Goal: Task Accomplishment & Management: Complete application form

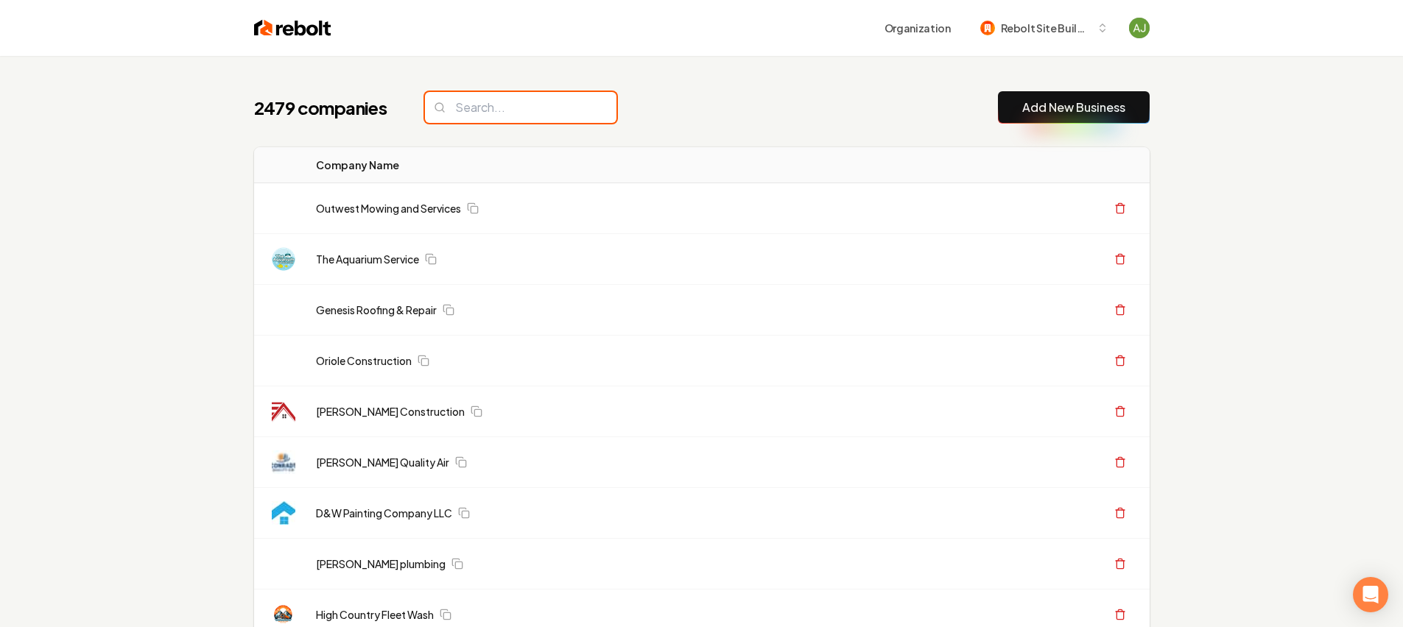
click at [521, 113] on input "search" at bounding box center [520, 107] width 191 height 31
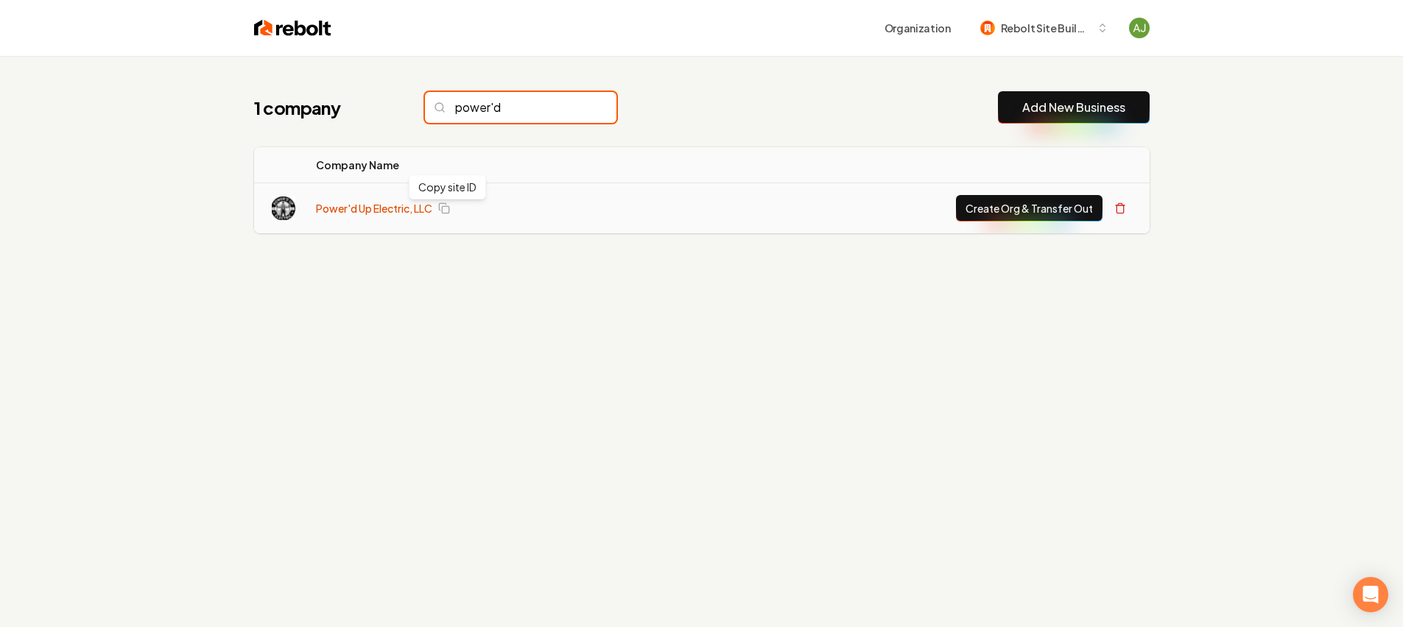
type input "power'd"
click at [381, 206] on link "Power'd Up Electric, LLC" at bounding box center [374, 208] width 116 height 15
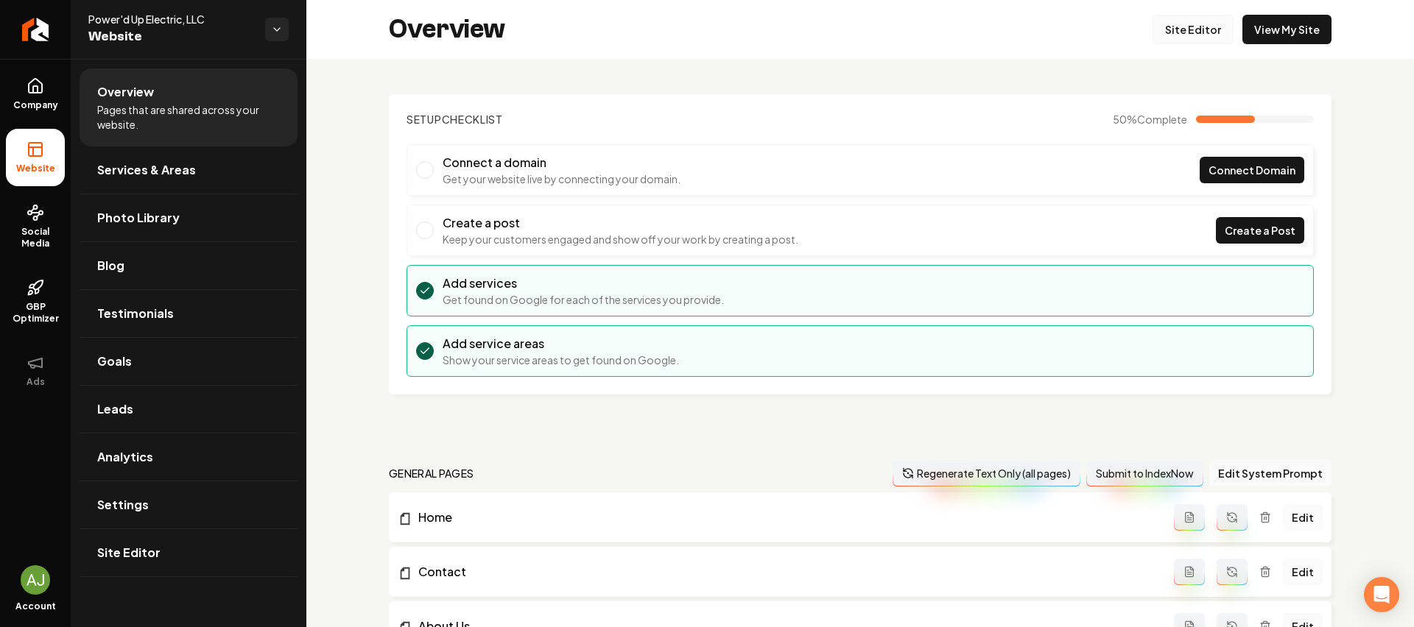
click at [1197, 32] on link "Site Editor" at bounding box center [1192, 29] width 81 height 29
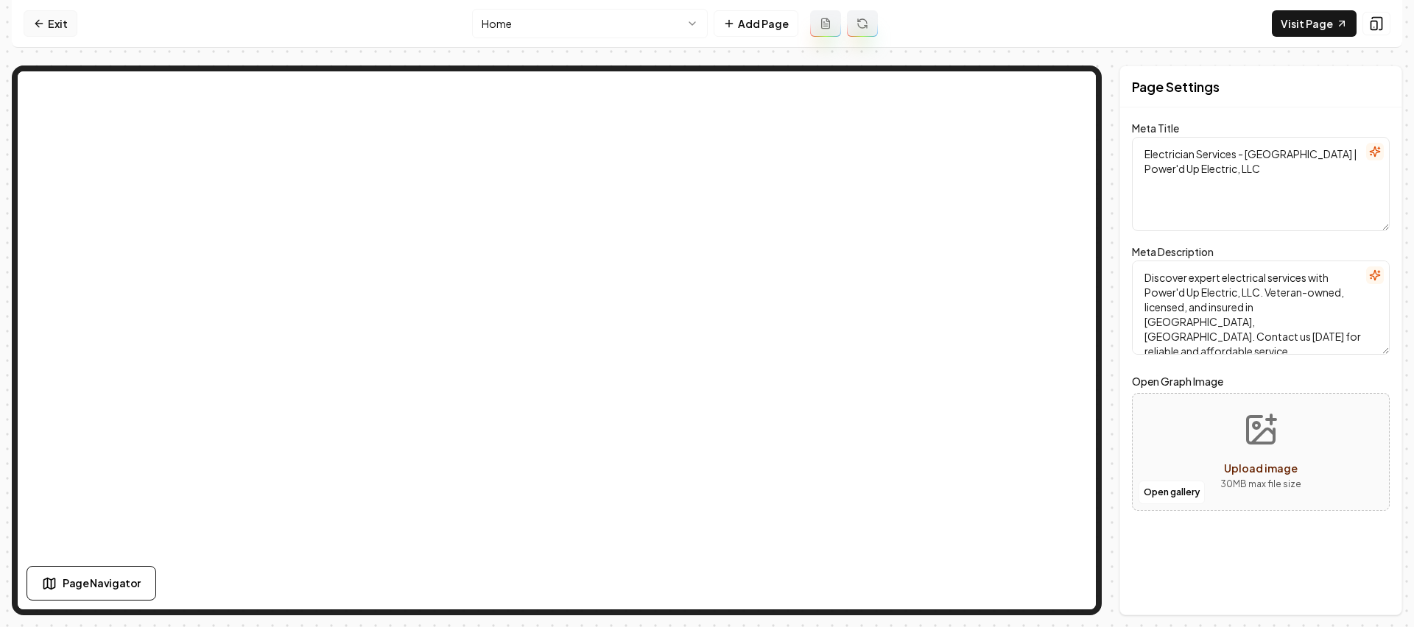
click at [48, 17] on link "Exit" at bounding box center [51, 23] width 54 height 27
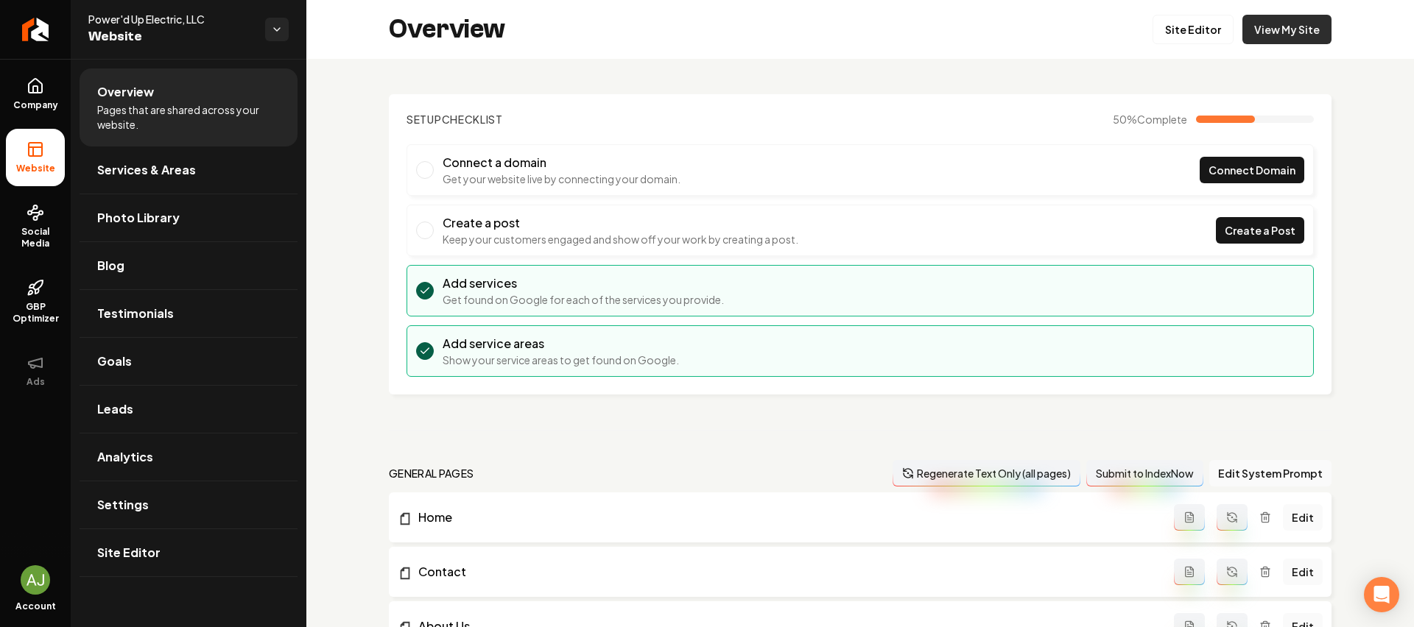
click at [1272, 24] on link "View My Site" at bounding box center [1286, 29] width 89 height 29
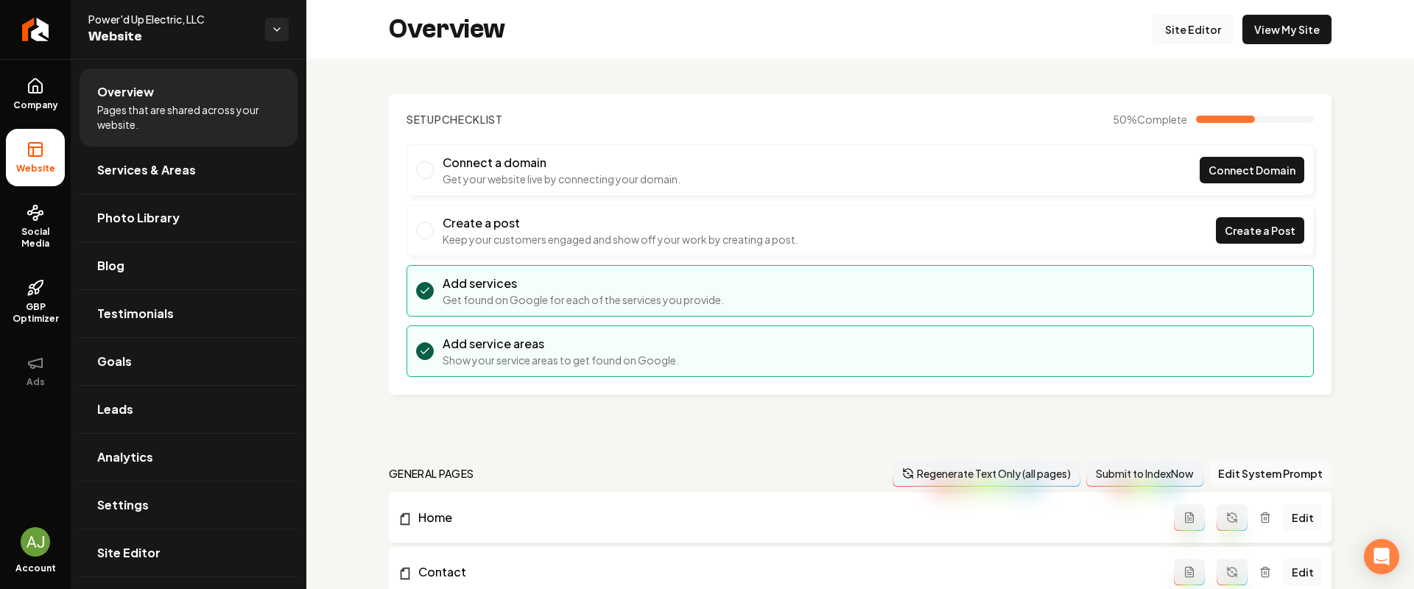
click at [1177, 39] on link "Site Editor" at bounding box center [1192, 29] width 81 height 29
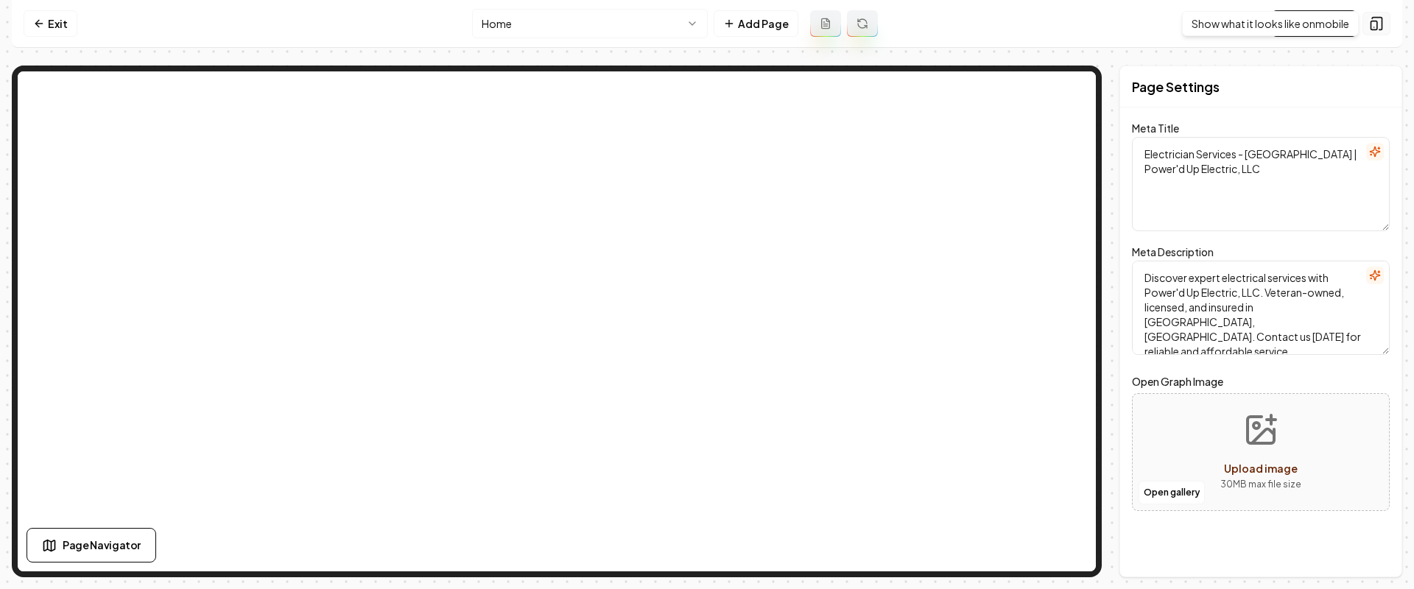
click at [1381, 26] on icon at bounding box center [1377, 24] width 10 height 13
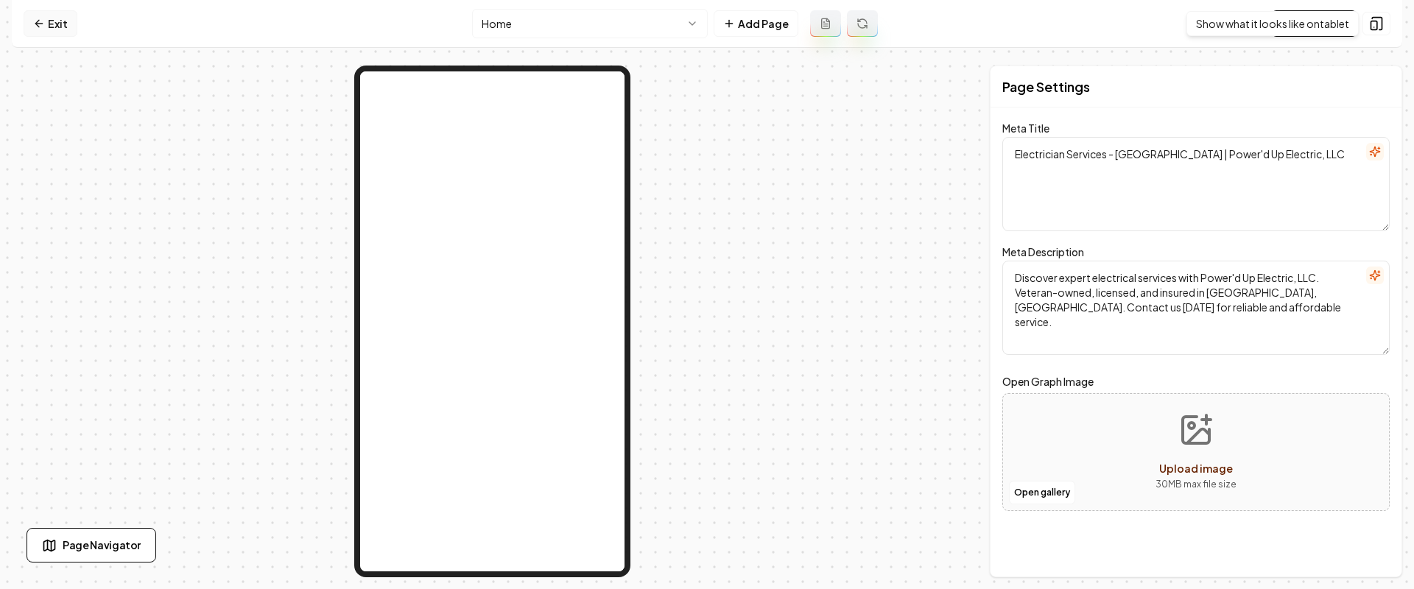
click at [71, 22] on link "Exit" at bounding box center [51, 23] width 54 height 27
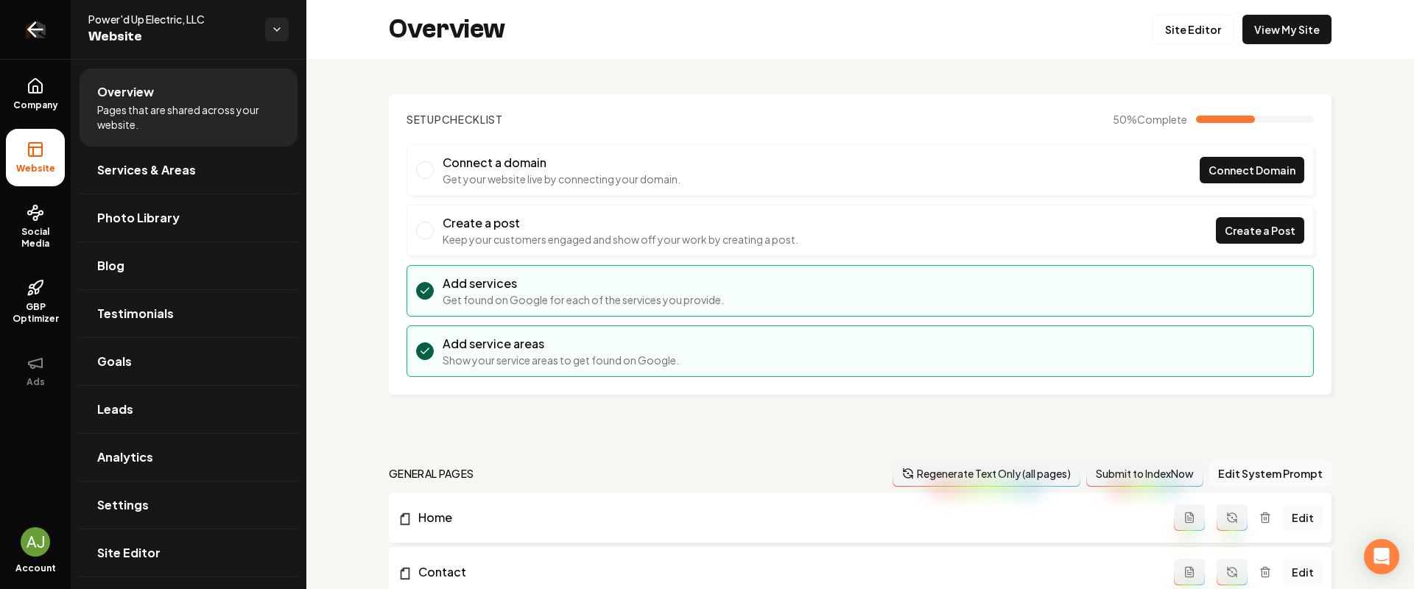
click at [19, 24] on link "Return to dashboard" at bounding box center [35, 29] width 71 height 59
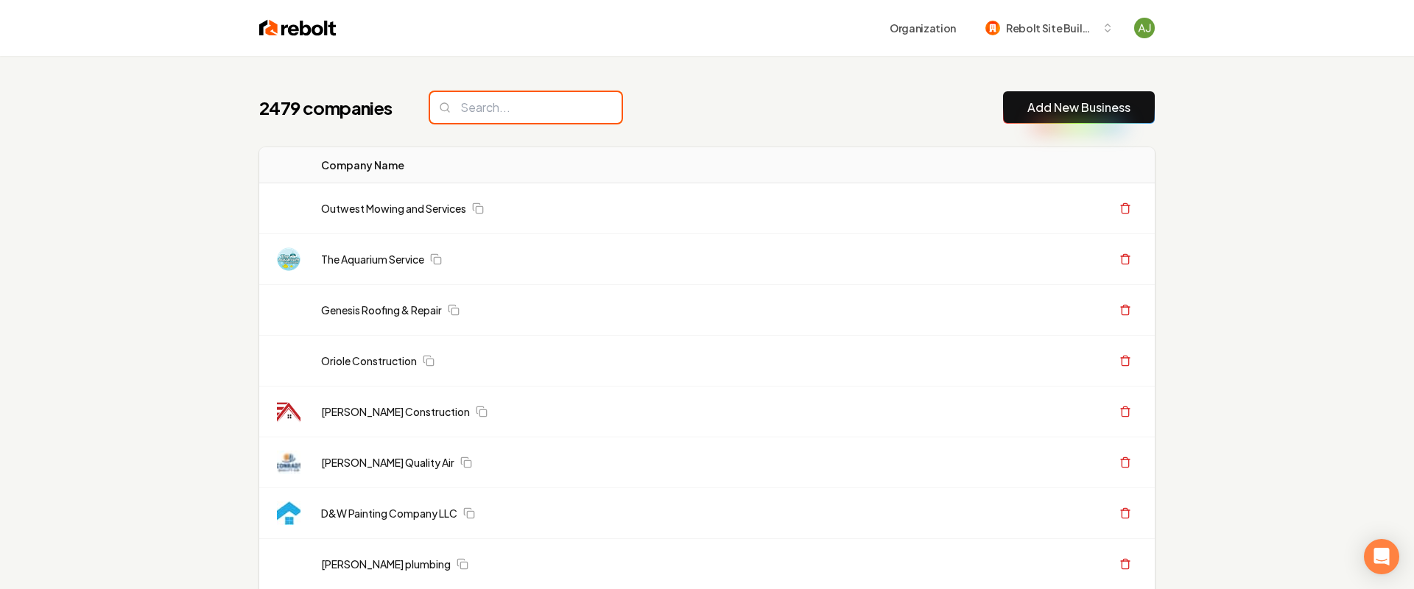
click at [484, 119] on input "search" at bounding box center [525, 107] width 191 height 31
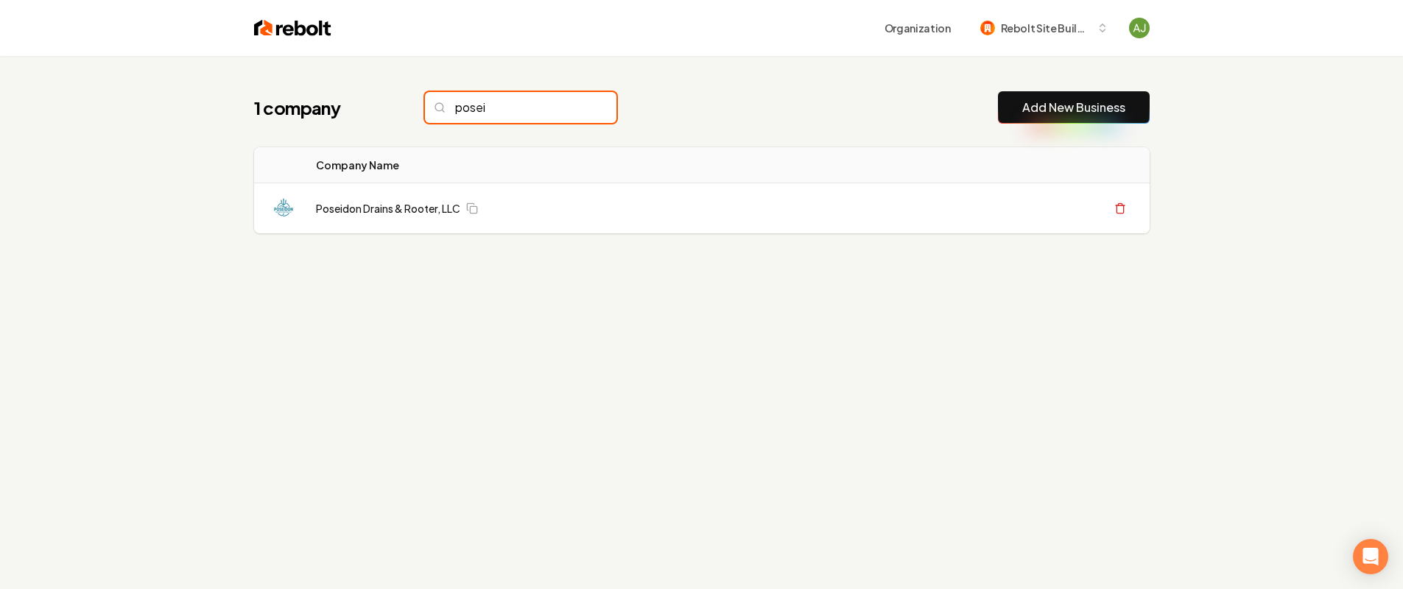
type input "posei"
click at [571, 110] on input "posei" at bounding box center [520, 107] width 191 height 31
click at [572, 107] on input "posei" at bounding box center [520, 107] width 191 height 31
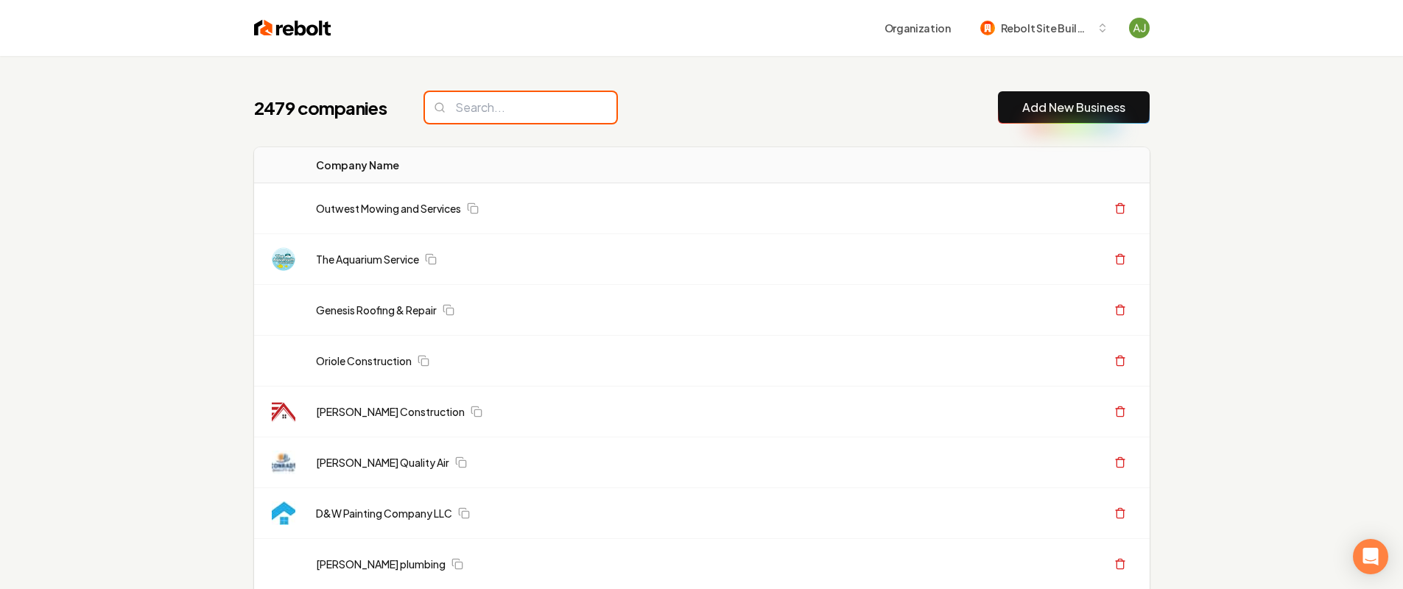
click at [574, 109] on input "search" at bounding box center [520, 107] width 191 height 31
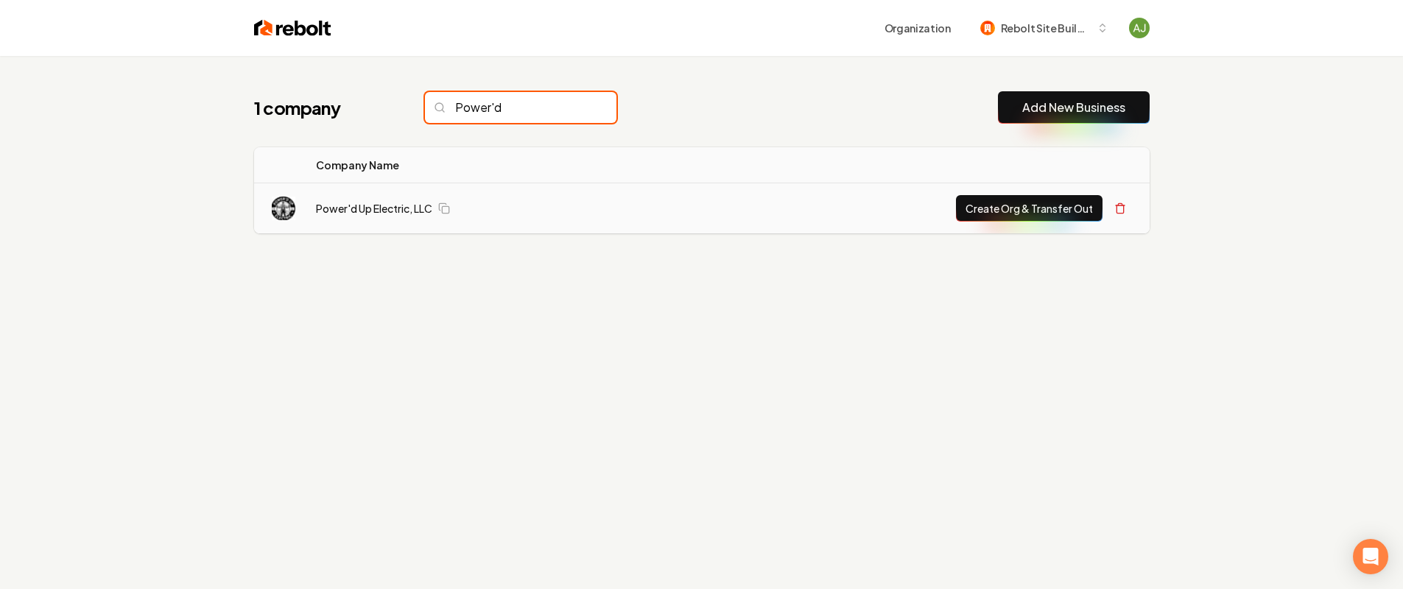
type input "Power'd"
click at [998, 214] on button "Create Org & Transfer Out" at bounding box center [1029, 208] width 147 height 27
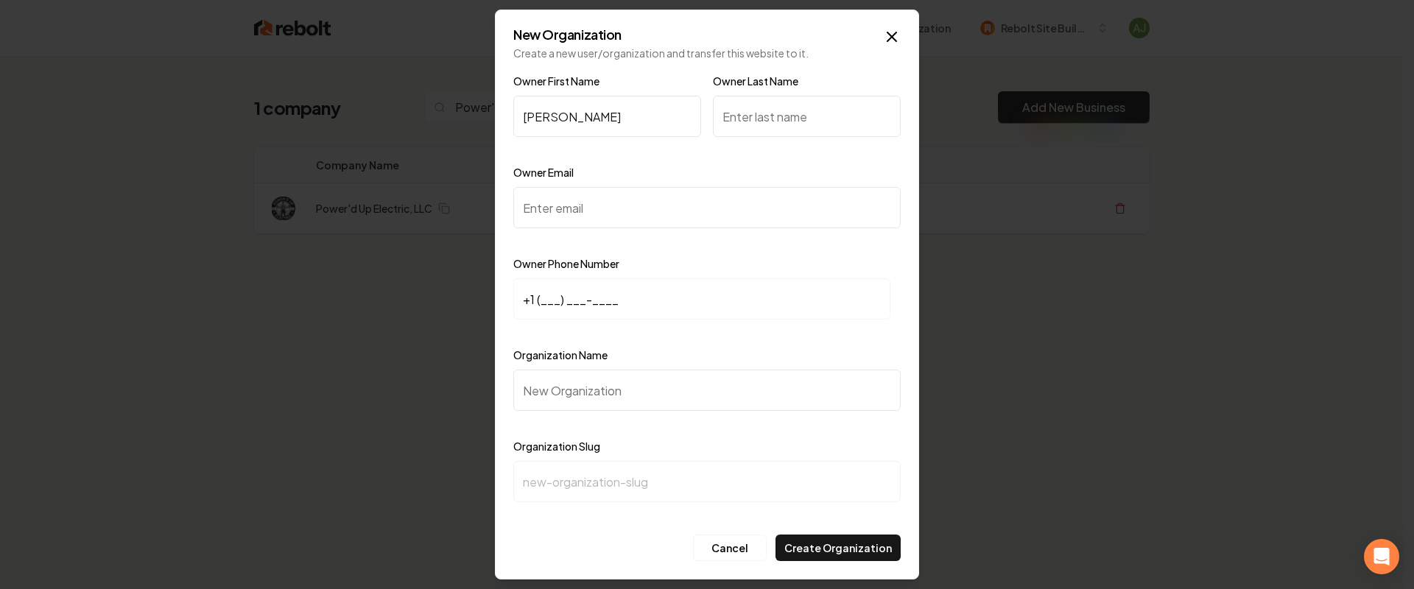
type input "Elijah"
click at [674, 206] on input "Owner Email" at bounding box center [706, 207] width 387 height 41
paste input "office@powerdupelectric.com"
type input "office@powerdupelectric.com"
click at [607, 304] on input "+1 (___) ___-____" at bounding box center [701, 298] width 377 height 41
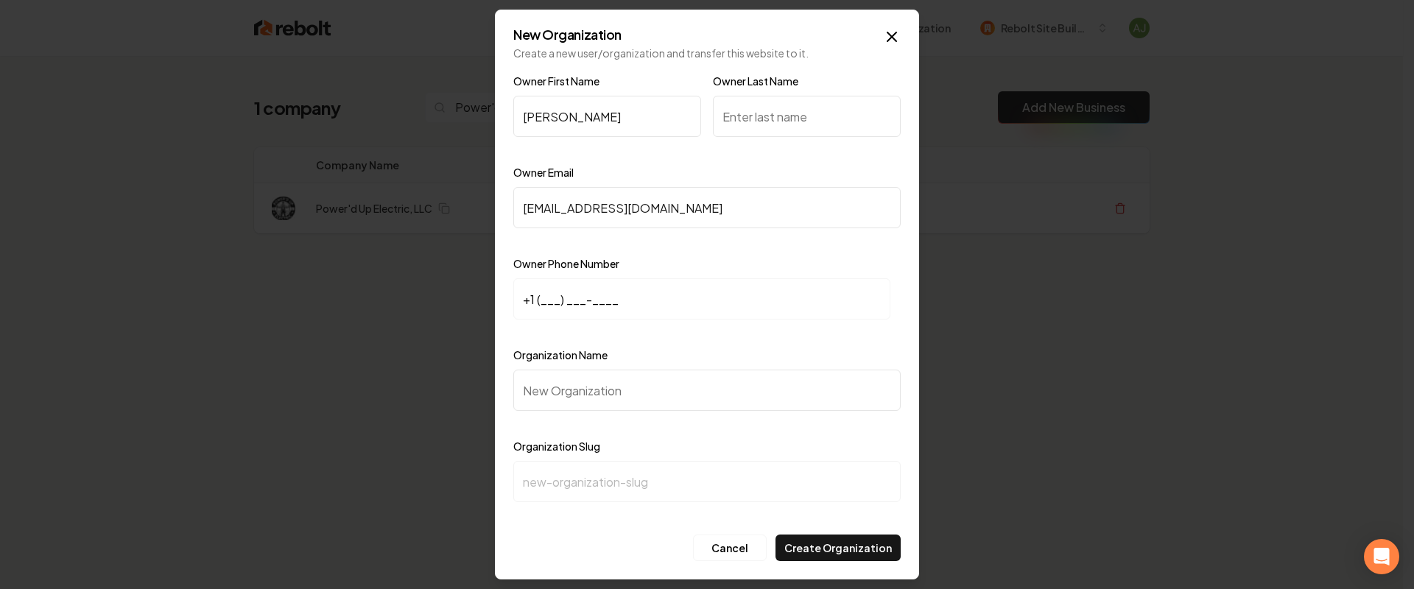
paste input "865) 315-7597"
type input "+1 (865) 315-7597"
click at [571, 394] on input "Organization Name" at bounding box center [706, 390] width 387 height 41
paste input "Power'd Up Electric, LLC"
type input "Power'd Up Electric, LLC"
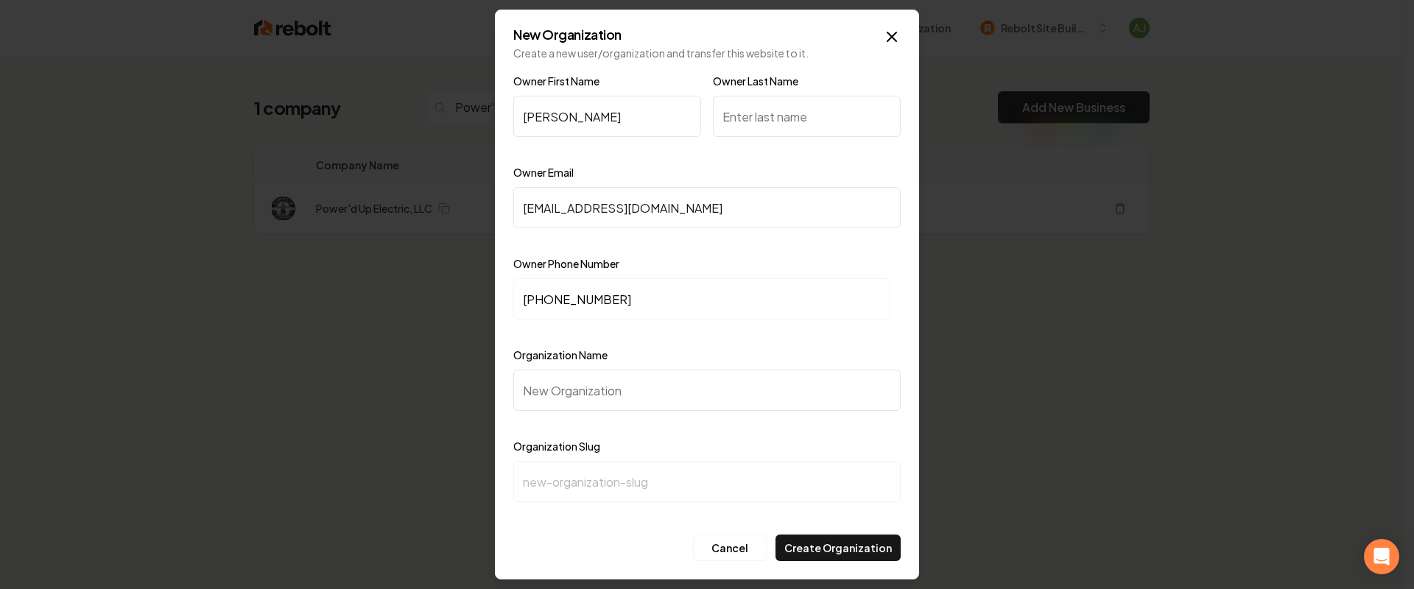
type input "powerd-up-electric-llc"
type input "Power'd Up Electric, LLC"
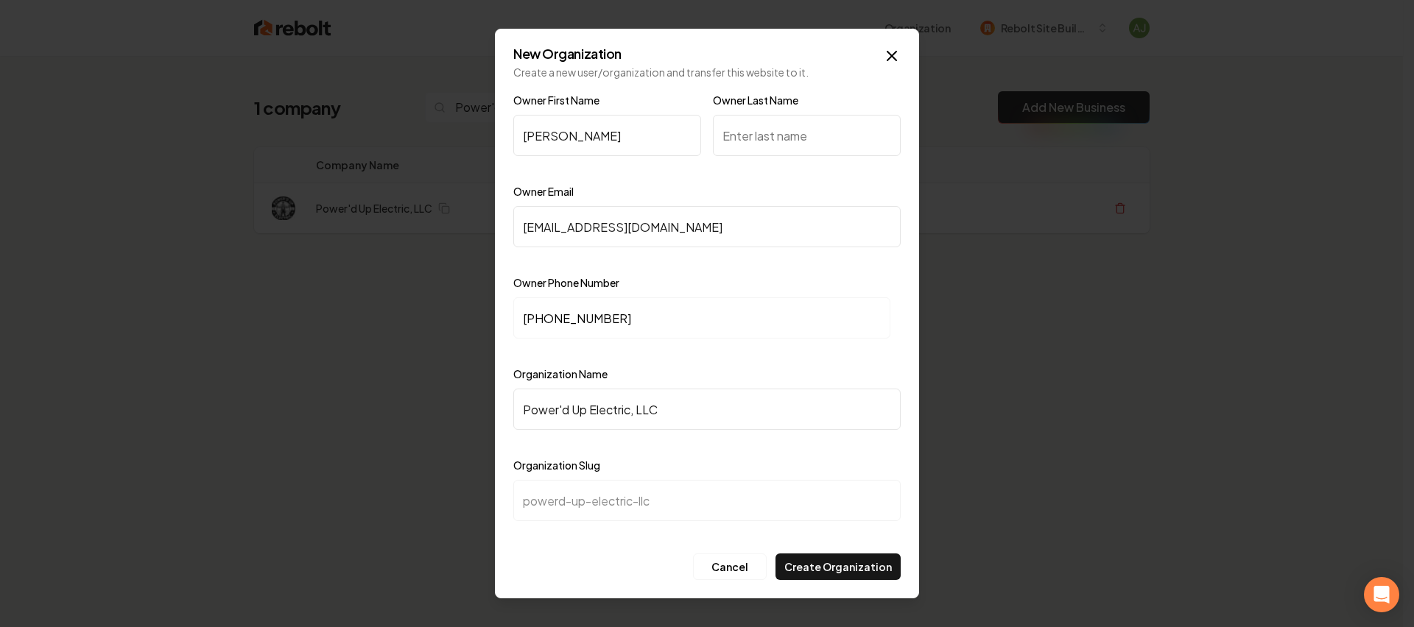
click at [782, 130] on input "Owner Last Name" at bounding box center [807, 135] width 188 height 41
type input "Powers"
click at [854, 574] on button "Create Organization" at bounding box center [837, 567] width 125 height 27
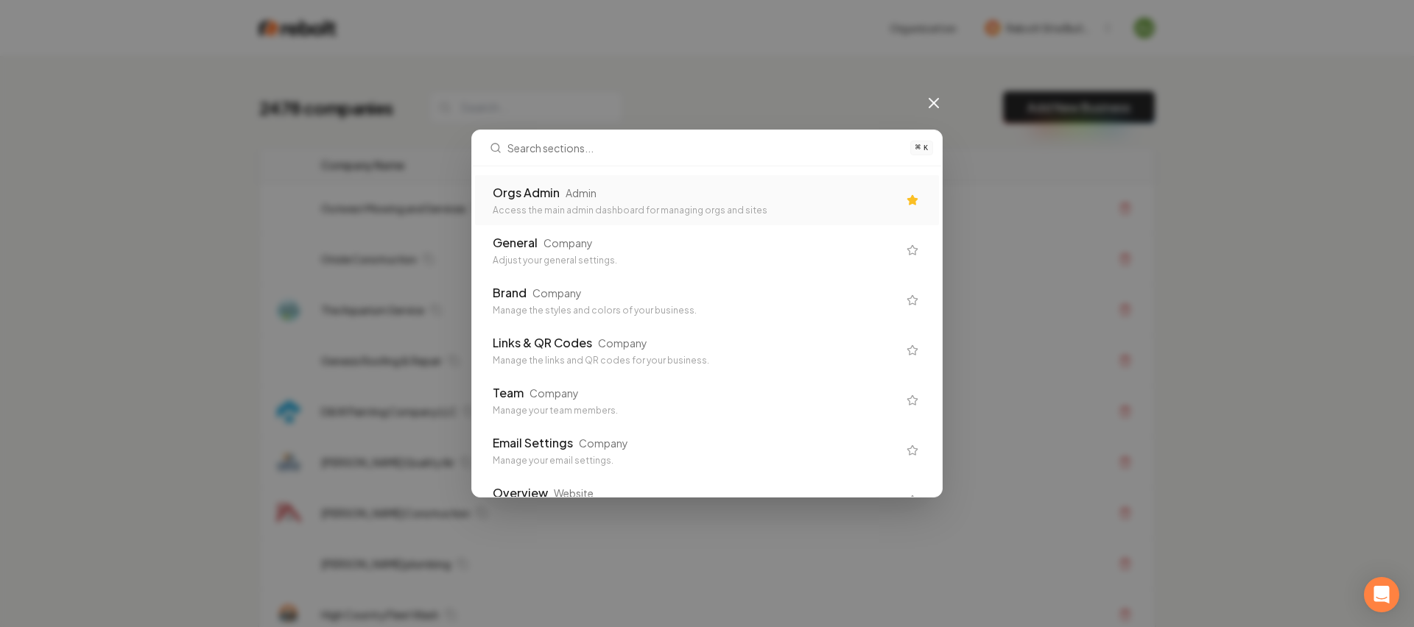
click at [615, 205] on div "Access the main admin dashboard for managing orgs and sites" at bounding box center [695, 211] width 405 height 12
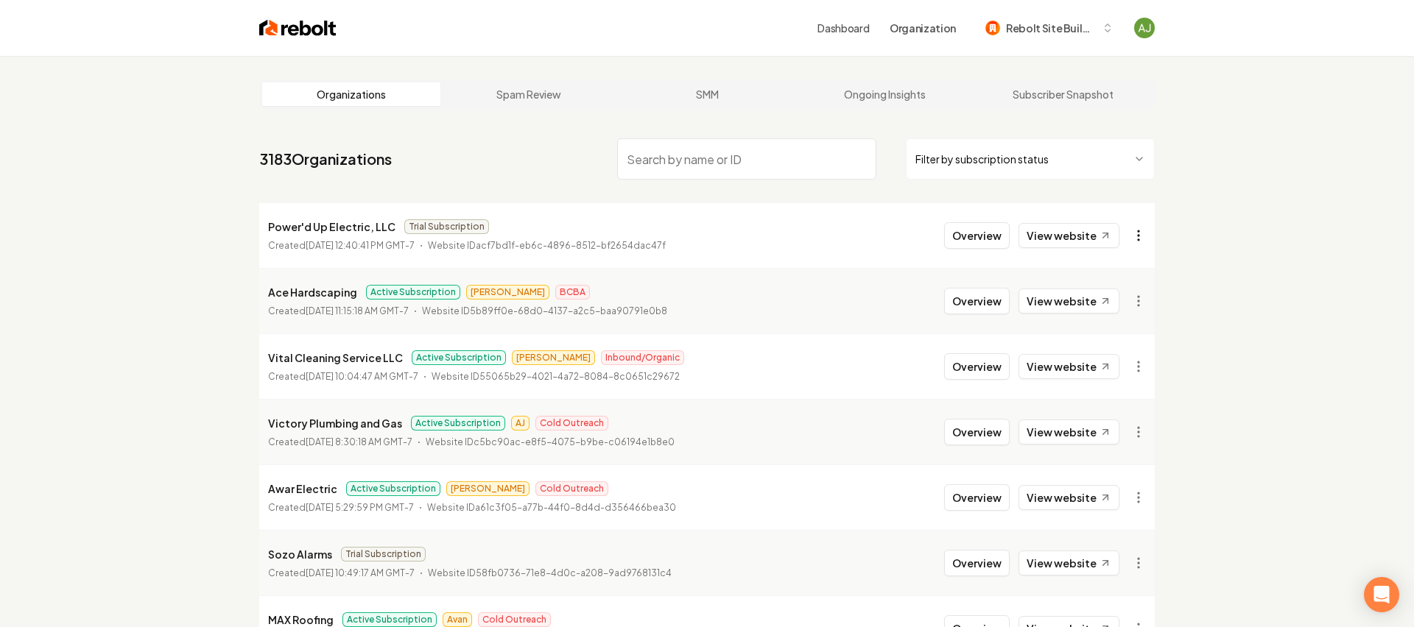
click at [1138, 233] on html "Dashboard Organization Rebolt Site Builder Organizations Spam Review SMM Ongoin…" at bounding box center [707, 313] width 1414 height 627
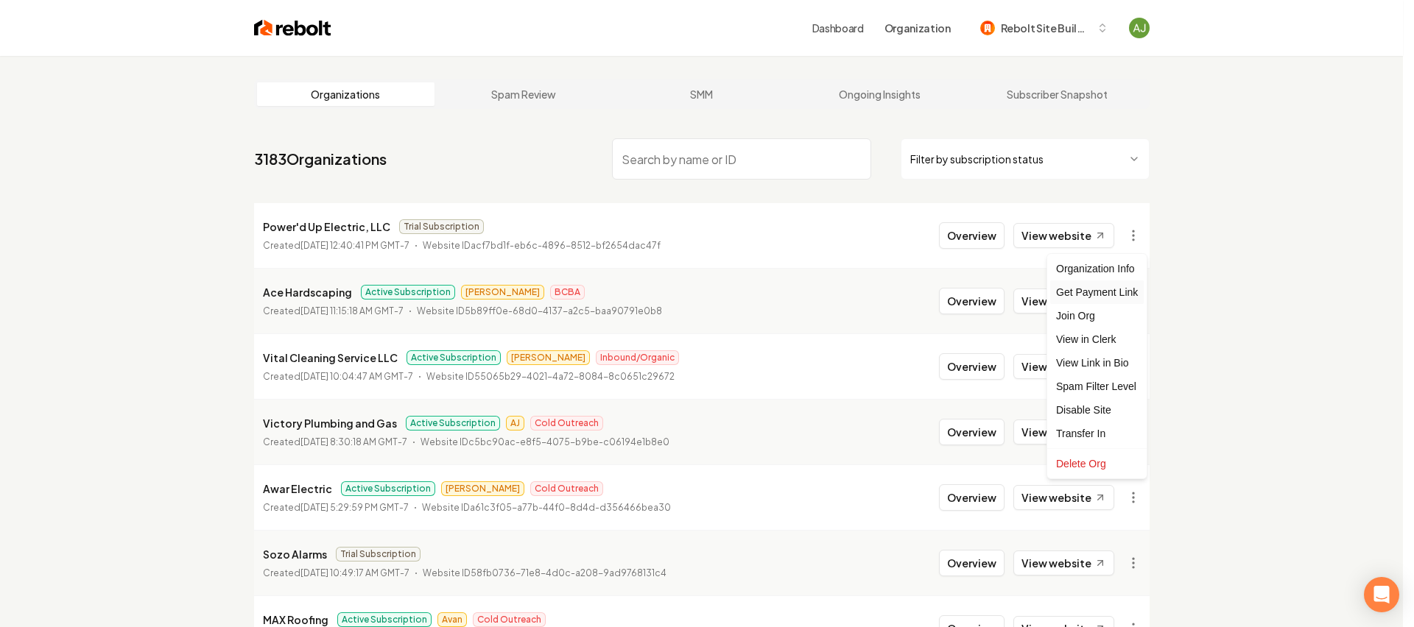
click at [1112, 294] on div "Get Payment Link" at bounding box center [1097, 293] width 94 height 24
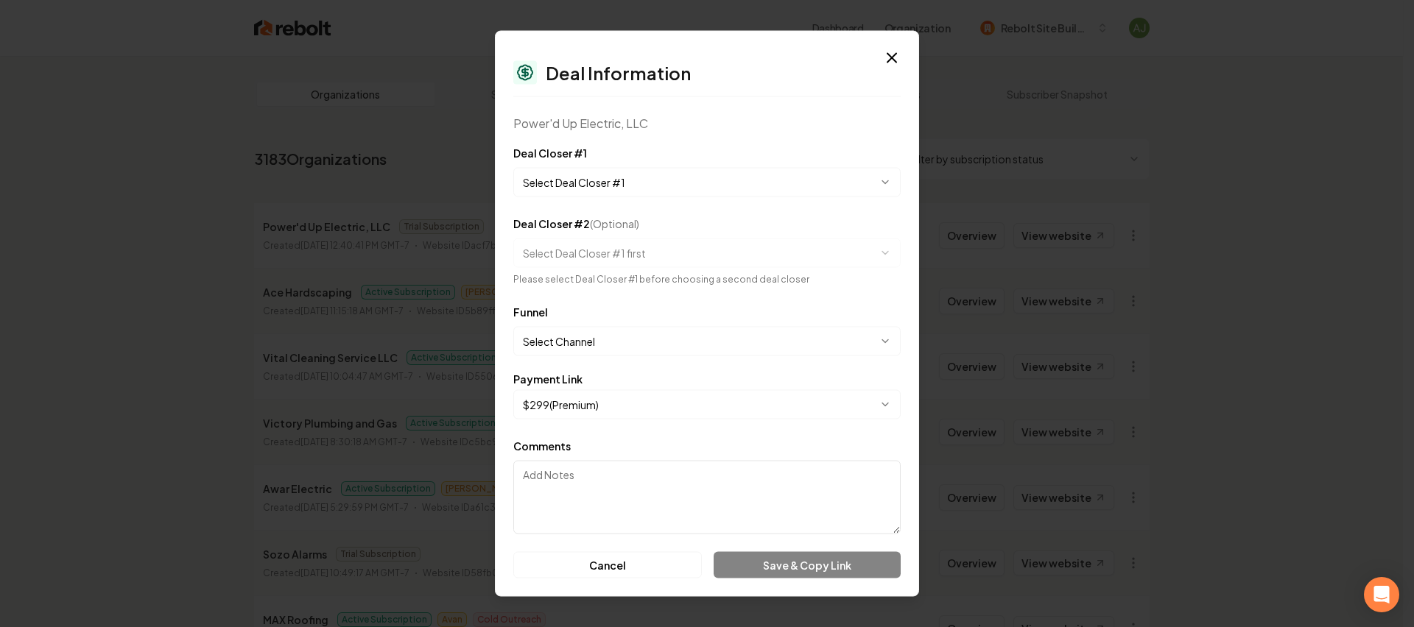
click at [666, 189] on body "Dashboard Organization Rebolt Site Builder Organizations Spam Review SMM Ongoin…" at bounding box center [701, 313] width 1403 height 627
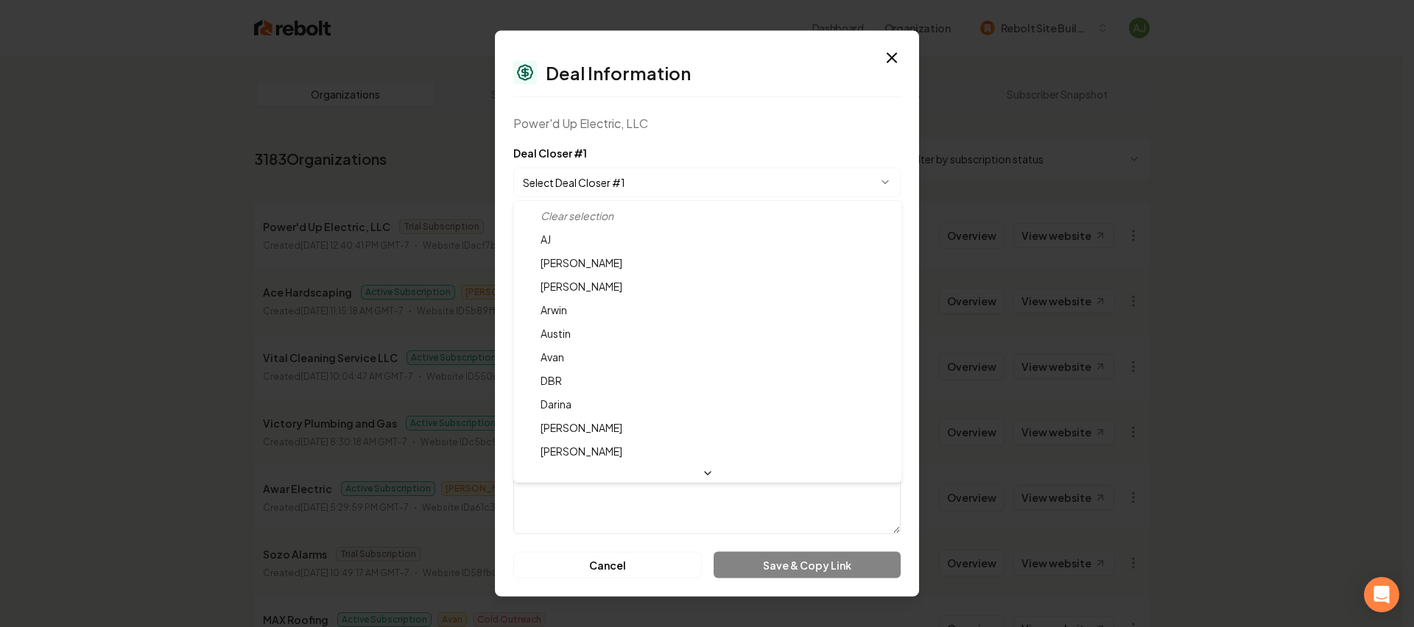
select select "**********"
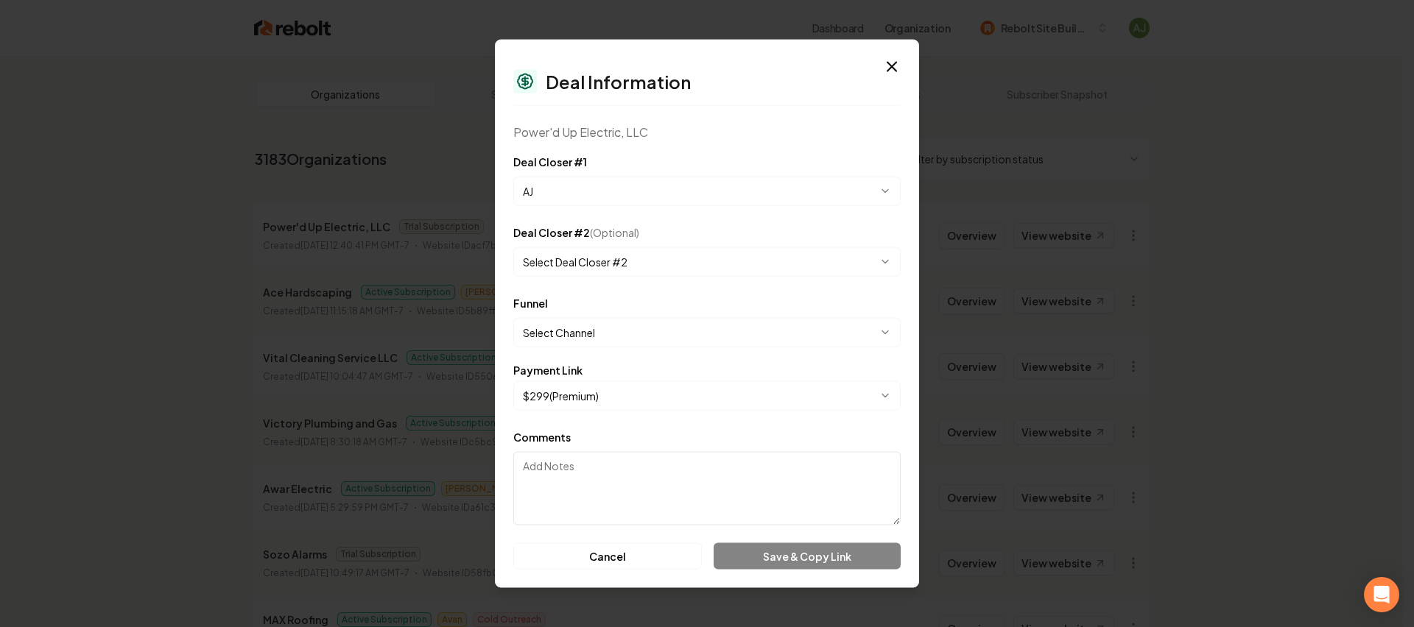
click at [615, 329] on body "Dashboard Organization Rebolt Site Builder Organizations Spam Review SMM Ongoin…" at bounding box center [701, 313] width 1403 height 627
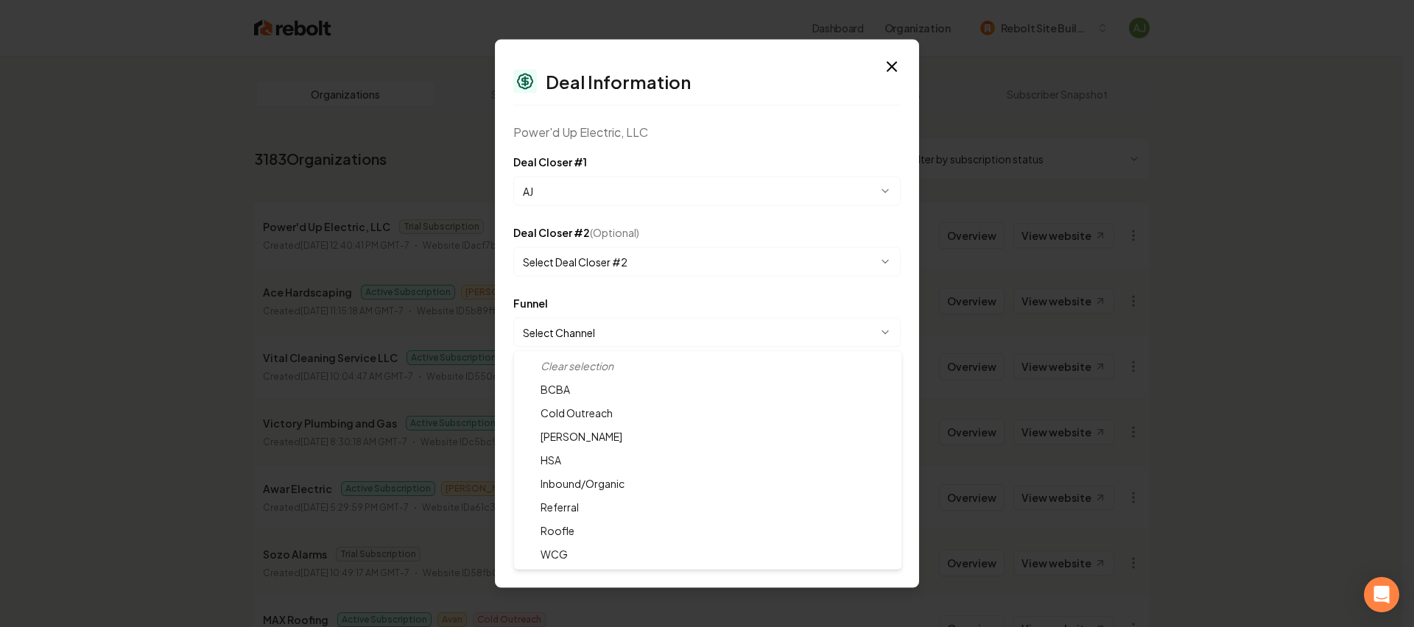
select select "**********"
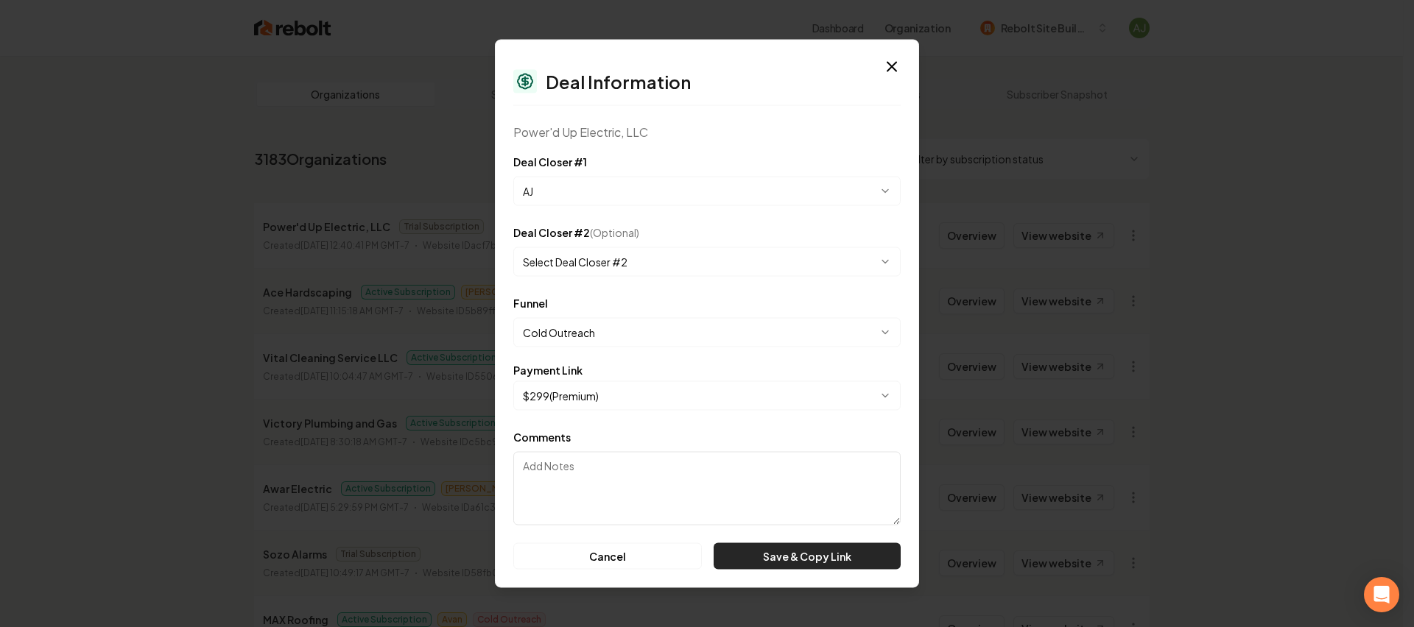
click at [820, 560] on button "Save & Copy Link" at bounding box center [807, 556] width 187 height 27
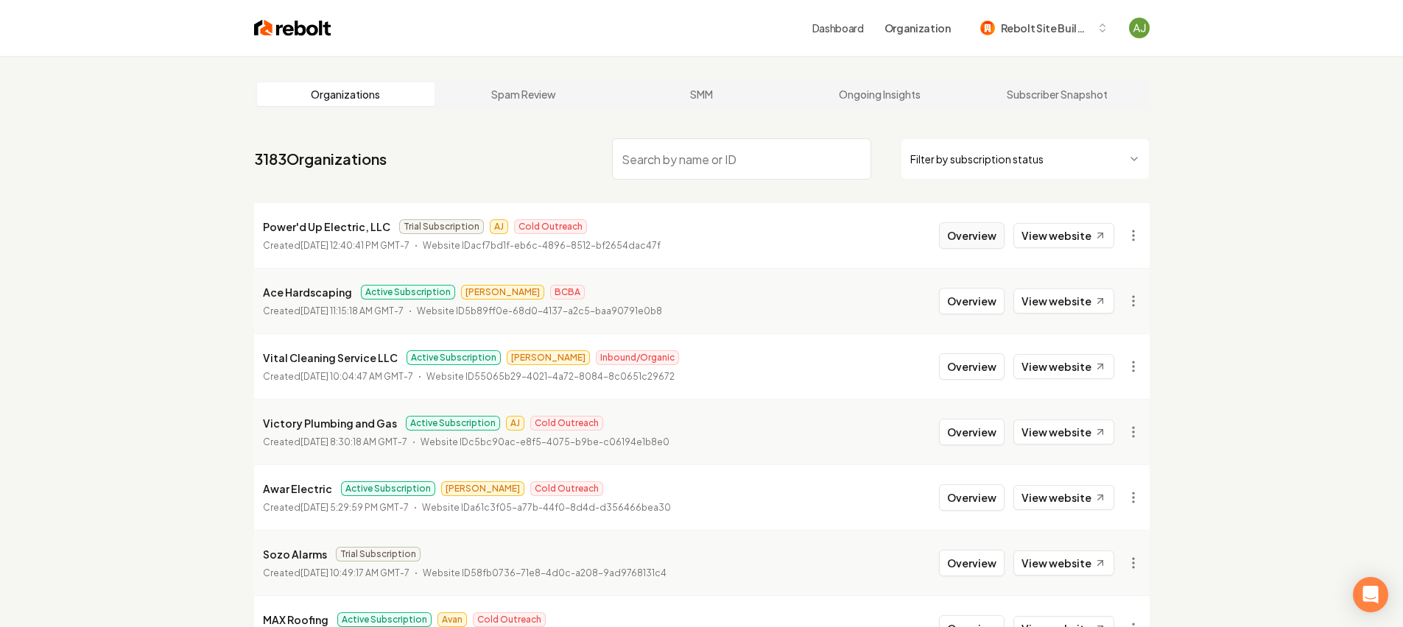
click at [986, 234] on button "Overview" at bounding box center [972, 235] width 66 height 27
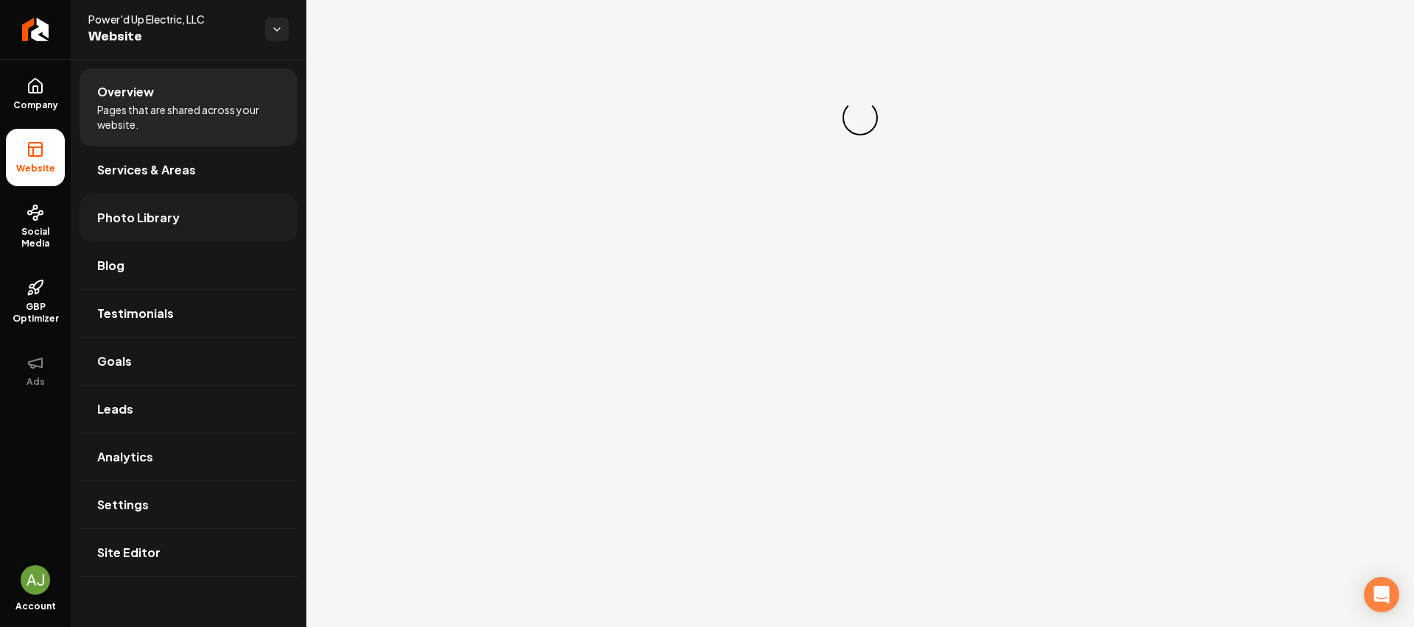
click at [149, 226] on link "Photo Library" at bounding box center [189, 217] width 218 height 47
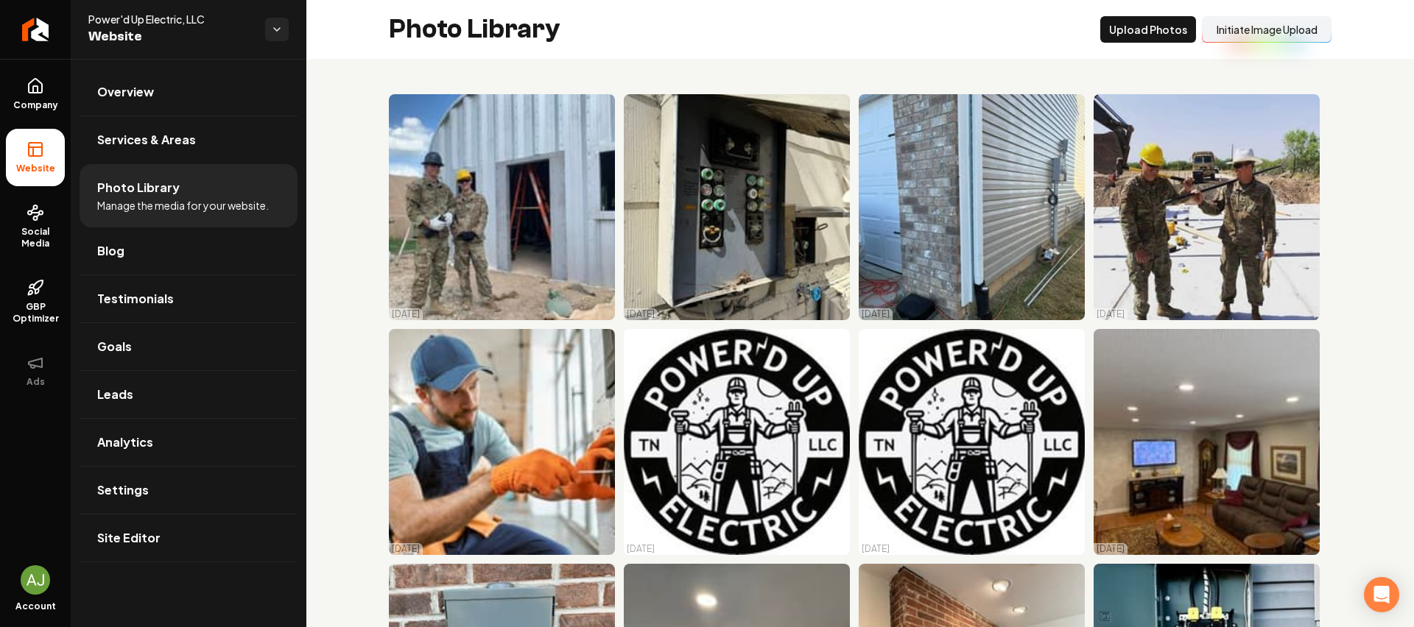
click at [1258, 31] on button "Initiate Image Upload" at bounding box center [1267, 29] width 130 height 27
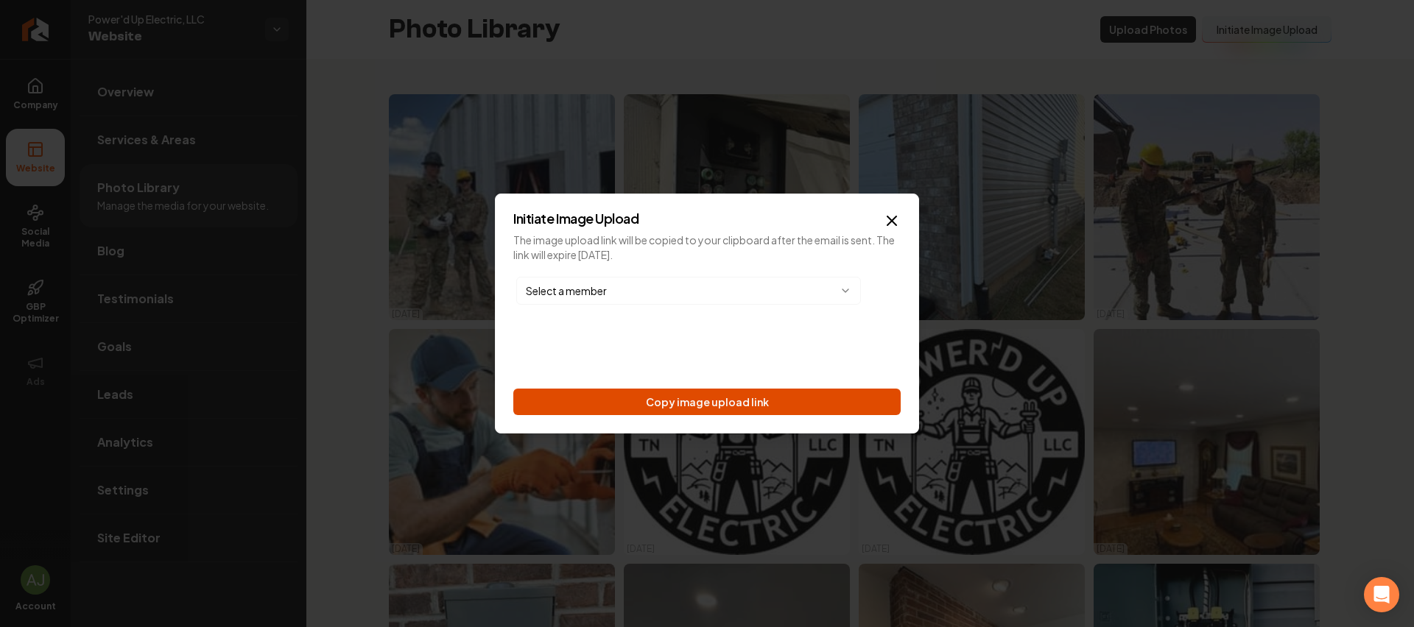
click at [749, 402] on button "Copy image upload link" at bounding box center [706, 402] width 387 height 27
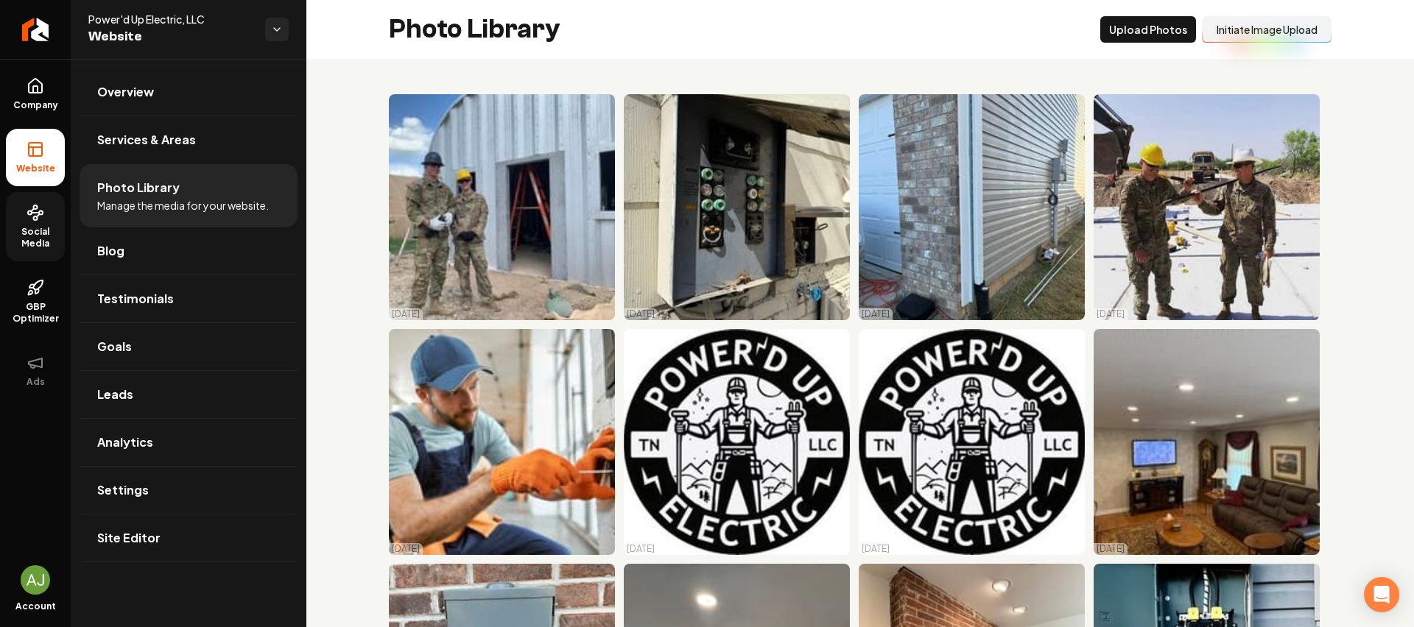
click at [39, 235] on span "Social Media" at bounding box center [35, 238] width 59 height 24
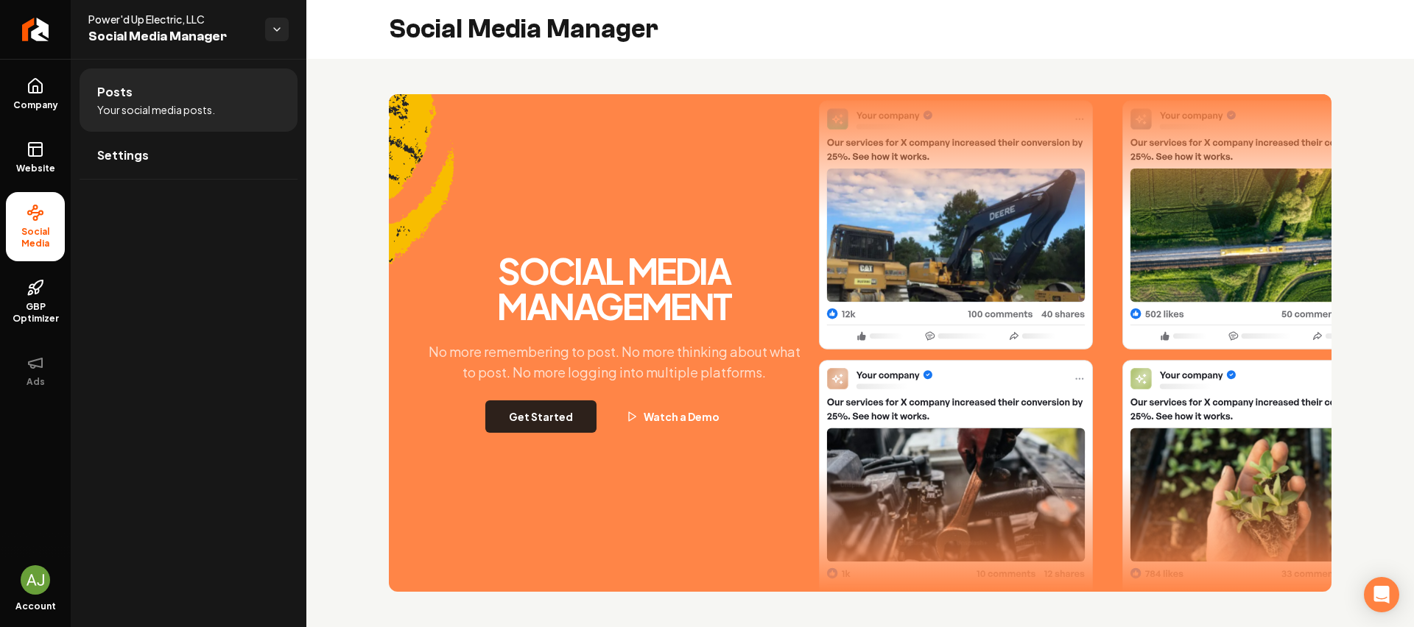
click at [589, 408] on button "Get Started" at bounding box center [540, 417] width 111 height 32
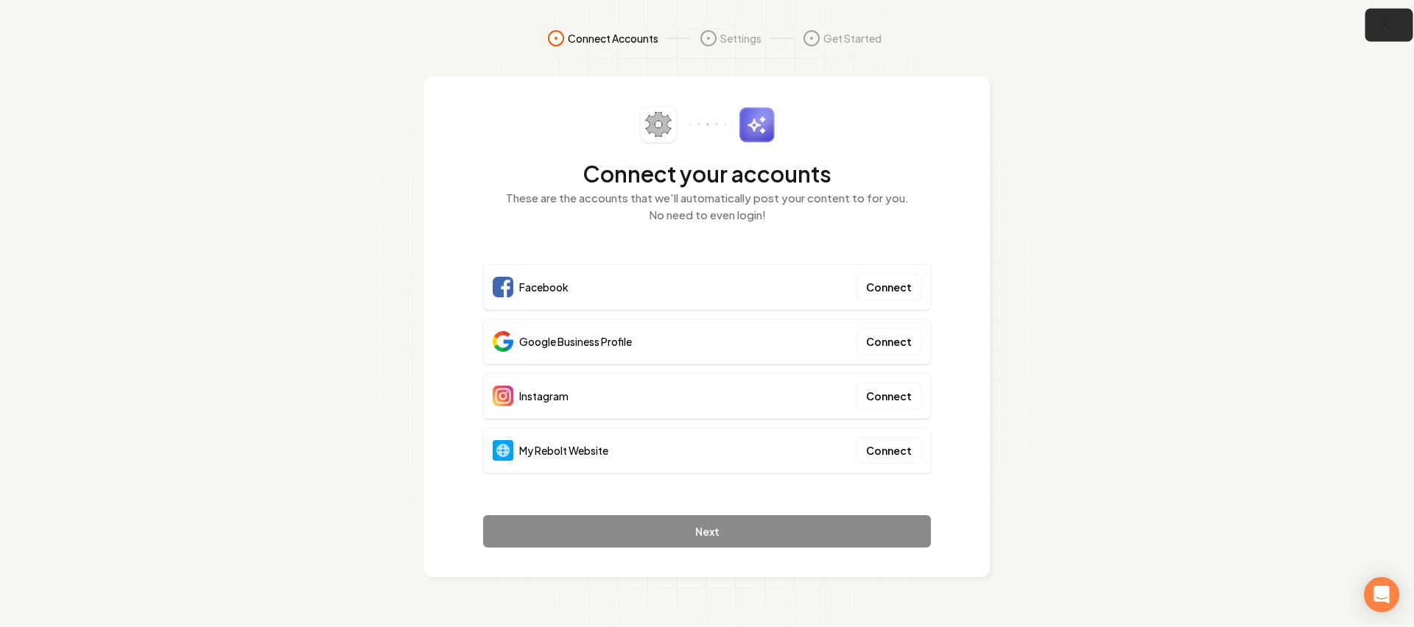
click at [1395, 32] on button "button" at bounding box center [1389, 25] width 48 height 33
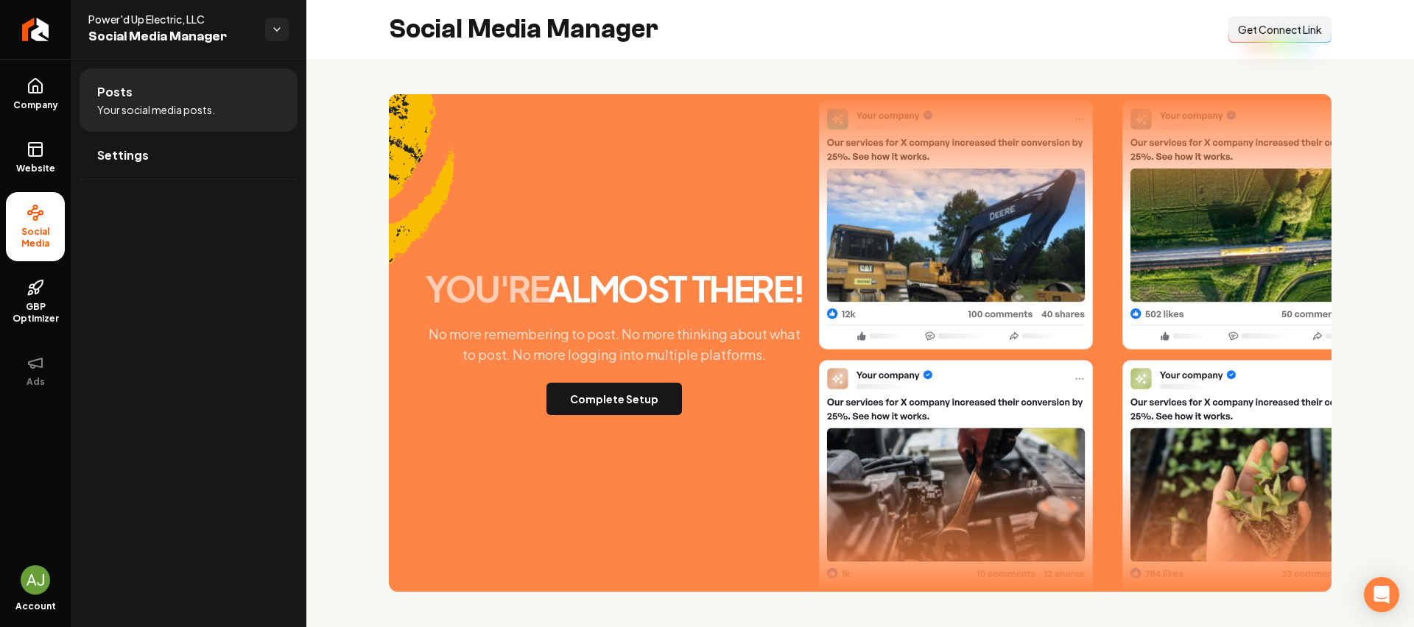
click at [1317, 28] on span "Get Connect Link" at bounding box center [1280, 29] width 84 height 15
click at [41, 105] on span "Company" at bounding box center [35, 105] width 57 height 12
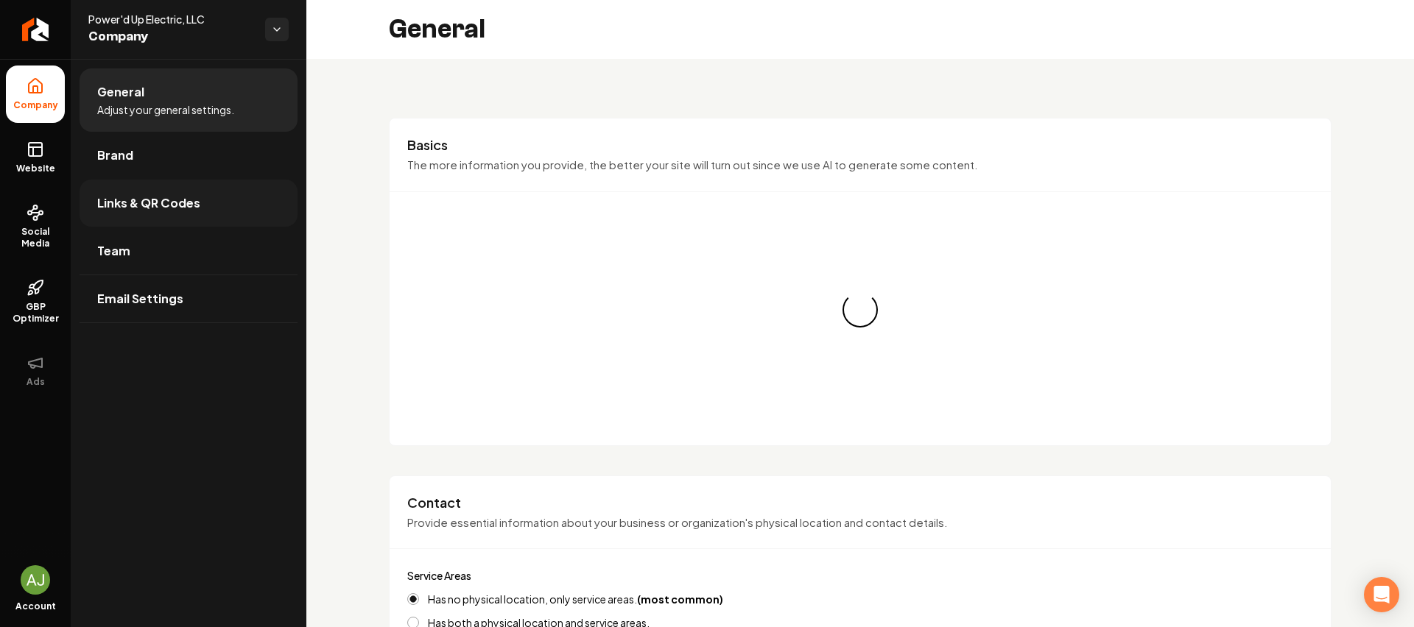
click at [155, 191] on link "Links & QR Codes" at bounding box center [189, 203] width 218 height 47
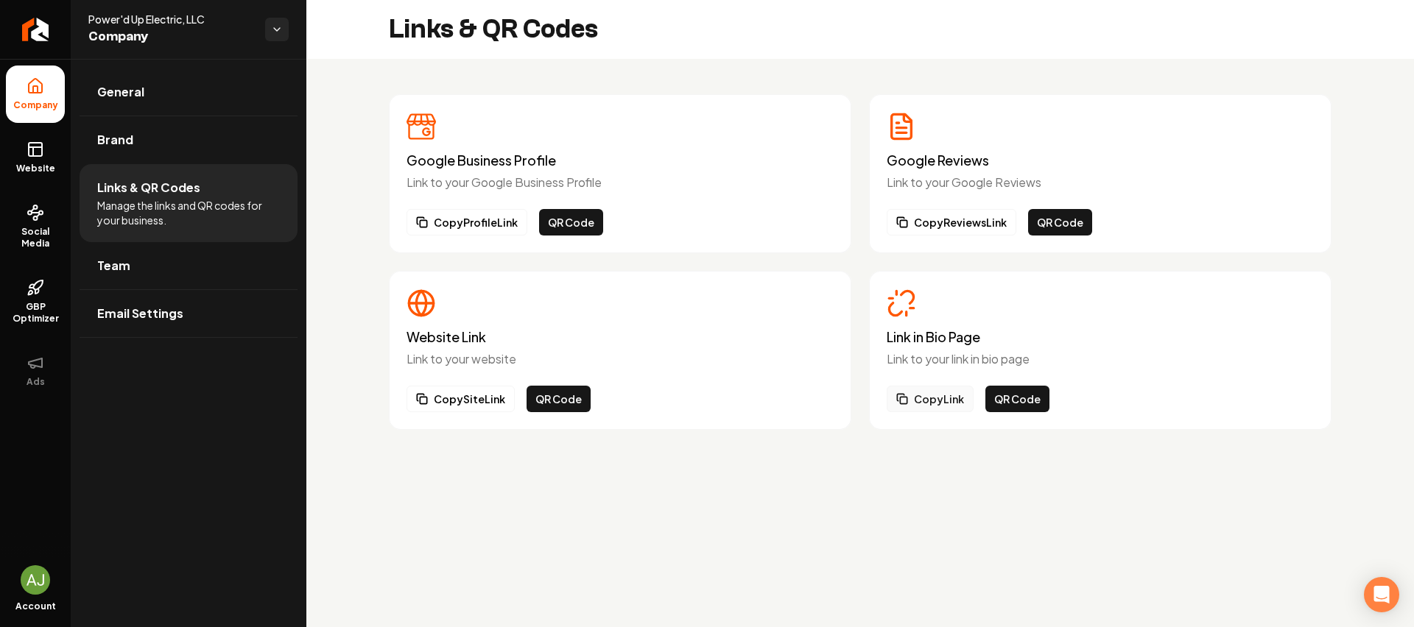
click at [924, 401] on button "Copy Link" at bounding box center [930, 399] width 87 height 27
click at [7, 167] on link "Website" at bounding box center [35, 157] width 59 height 57
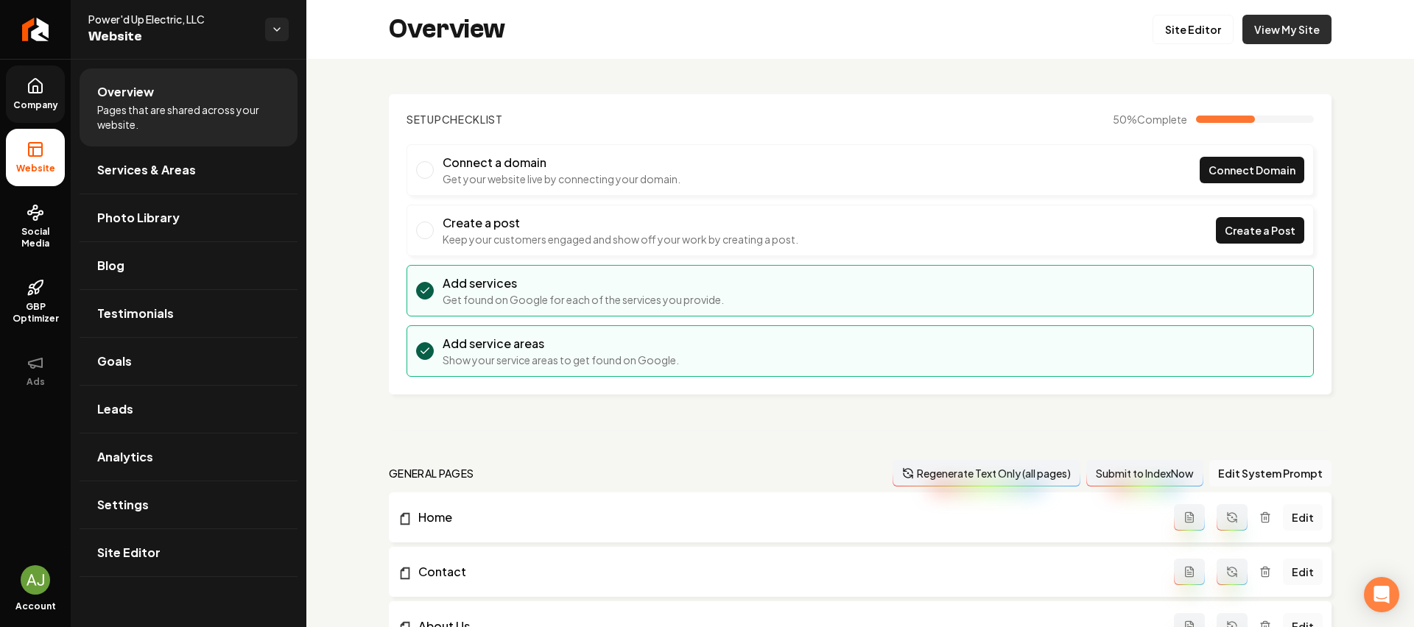
click at [1266, 31] on link "View My Site" at bounding box center [1286, 29] width 89 height 29
